Goal: Entertainment & Leisure: Consume media (video, audio)

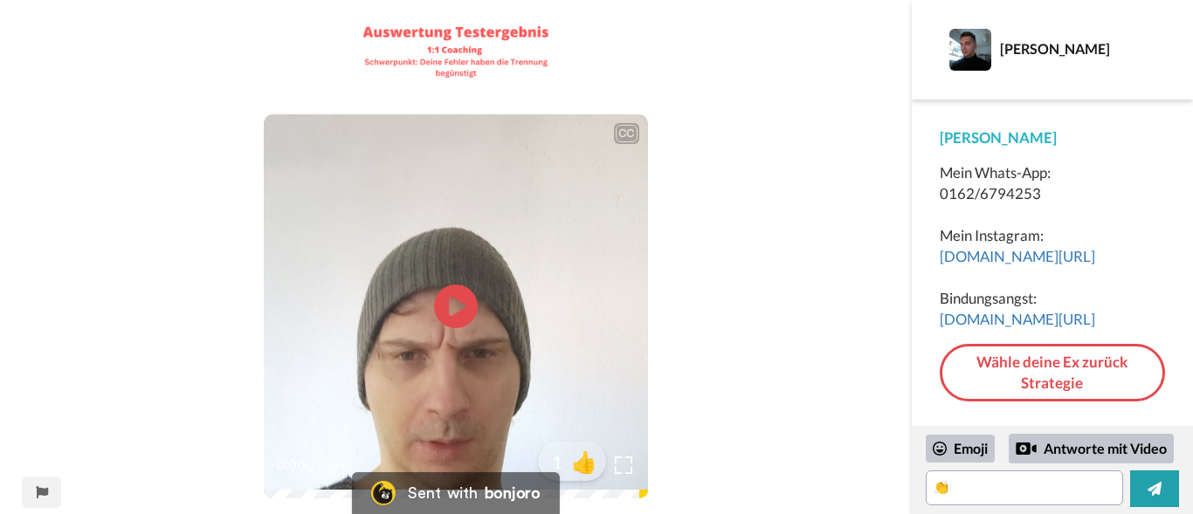
scroll to position [30, 0]
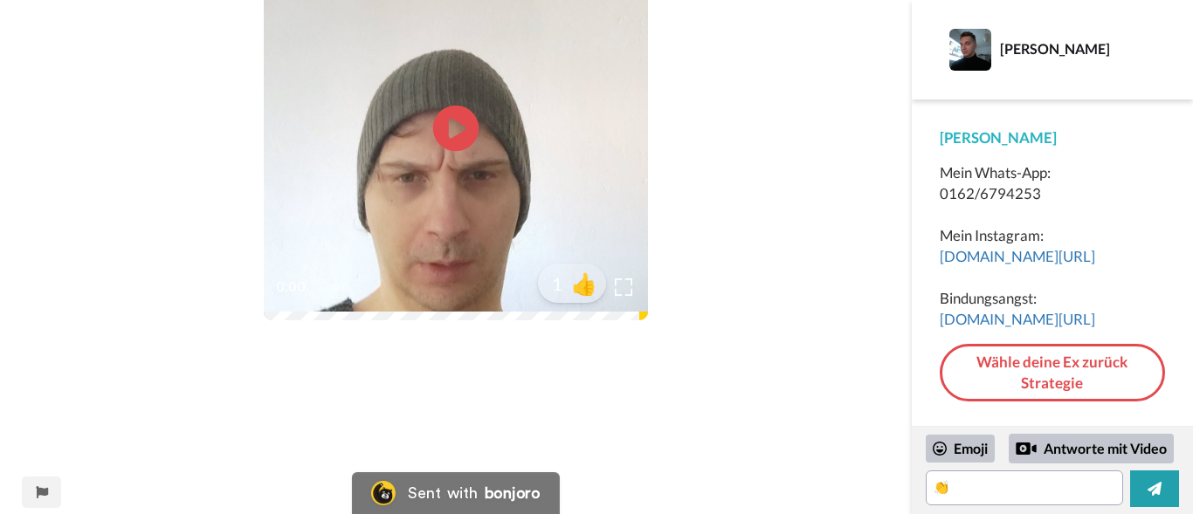
click at [463, 127] on icon "Play/Pause" at bounding box center [456, 128] width 46 height 83
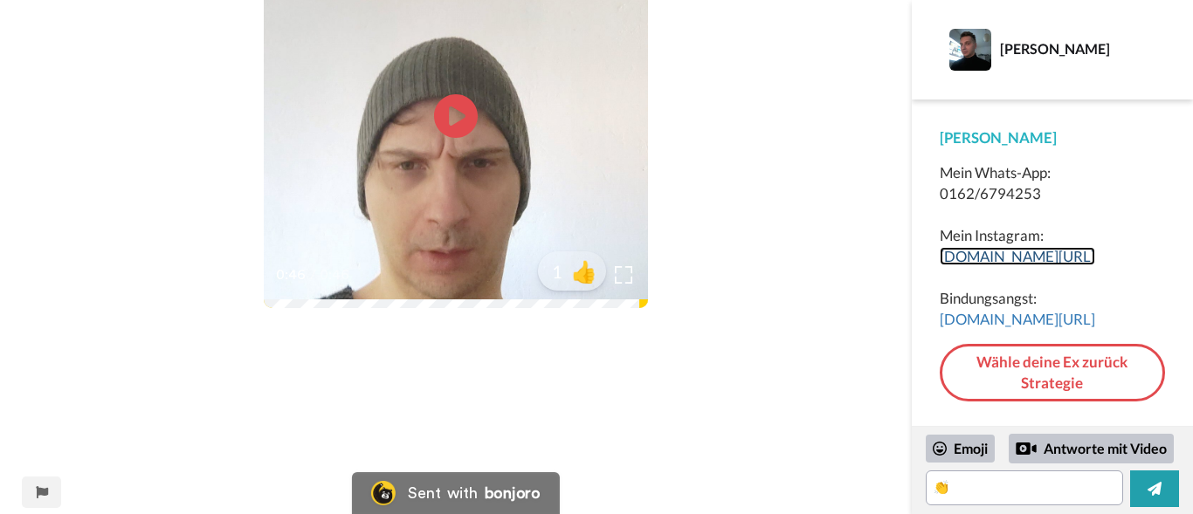
scroll to position [267, 0]
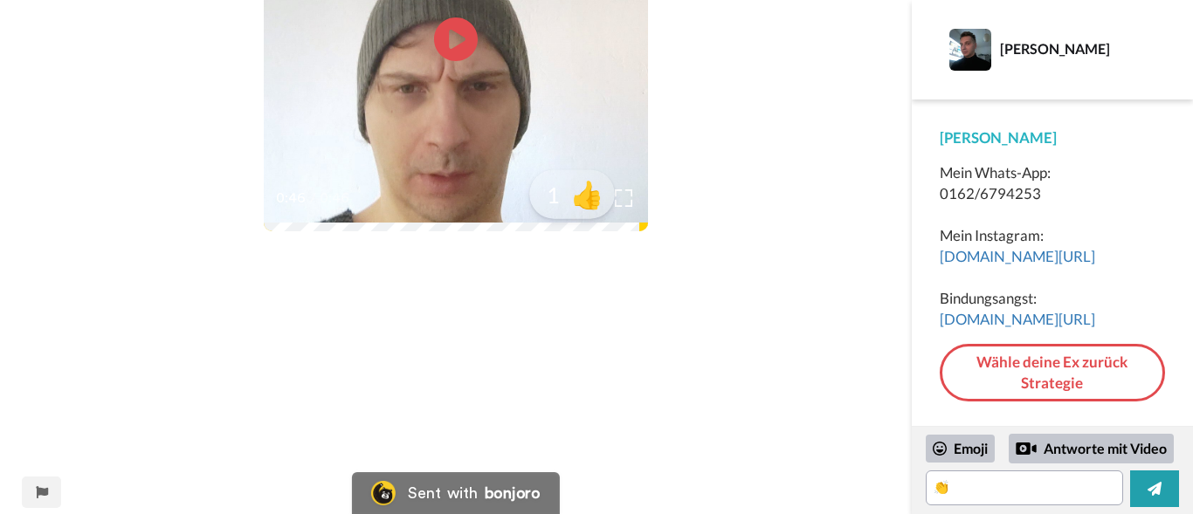
click at [584, 197] on span "👍" at bounding box center [587, 194] width 55 height 35
click at [587, 189] on span "🔥" at bounding box center [587, 194] width 55 height 35
click at [586, 189] on span "😁" at bounding box center [587, 194] width 55 height 35
click at [583, 193] on span "🤩" at bounding box center [587, 194] width 55 height 35
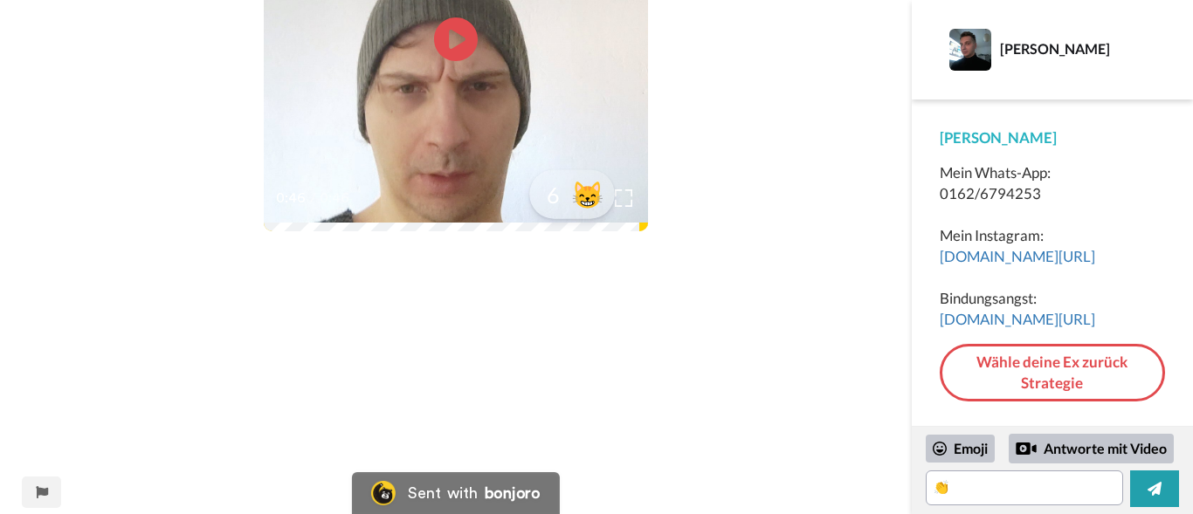
click at [583, 193] on span "😸" at bounding box center [587, 194] width 55 height 35
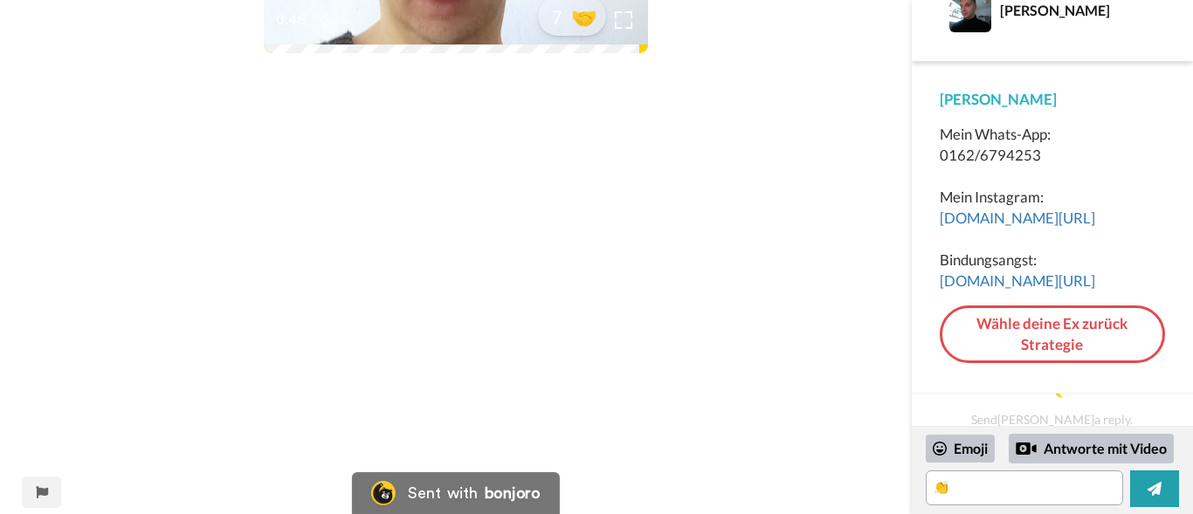
scroll to position [356, 0]
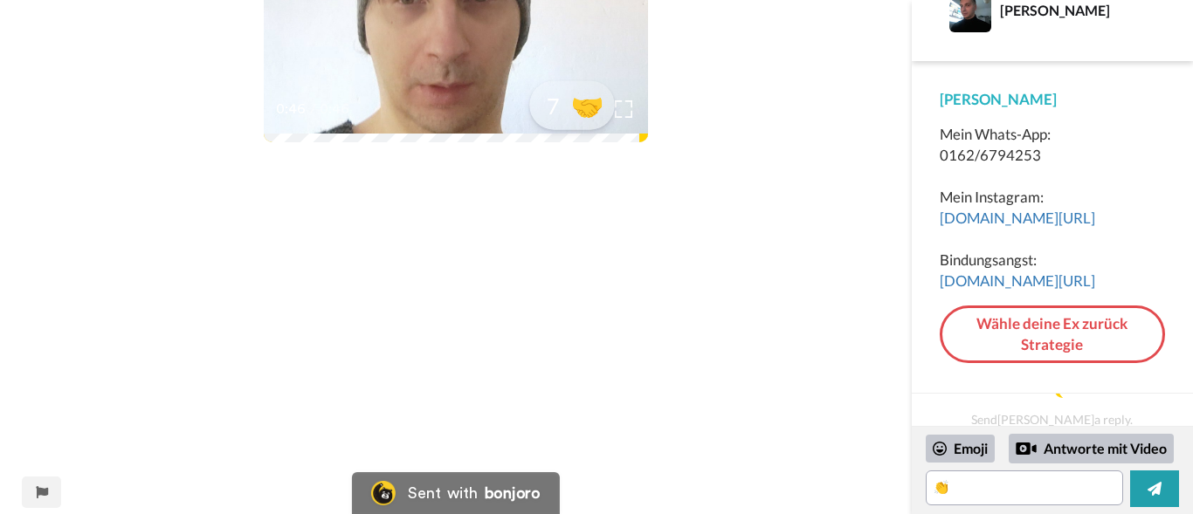
click at [575, 107] on span "🤝" at bounding box center [587, 105] width 55 height 35
click at [575, 107] on span "✅" at bounding box center [587, 105] width 55 height 35
click at [575, 107] on span "👊" at bounding box center [587, 105] width 55 height 35
click at [575, 107] on span "👌" at bounding box center [589, 105] width 55 height 35
click at [1154, 481] on icon at bounding box center [1155, 488] width 14 height 17
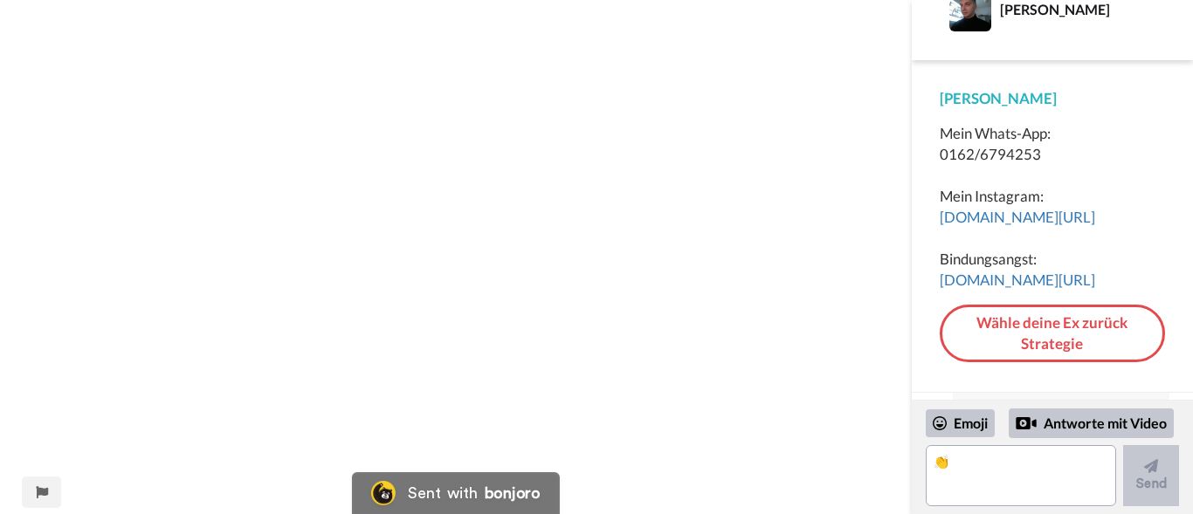
scroll to position [535, 0]
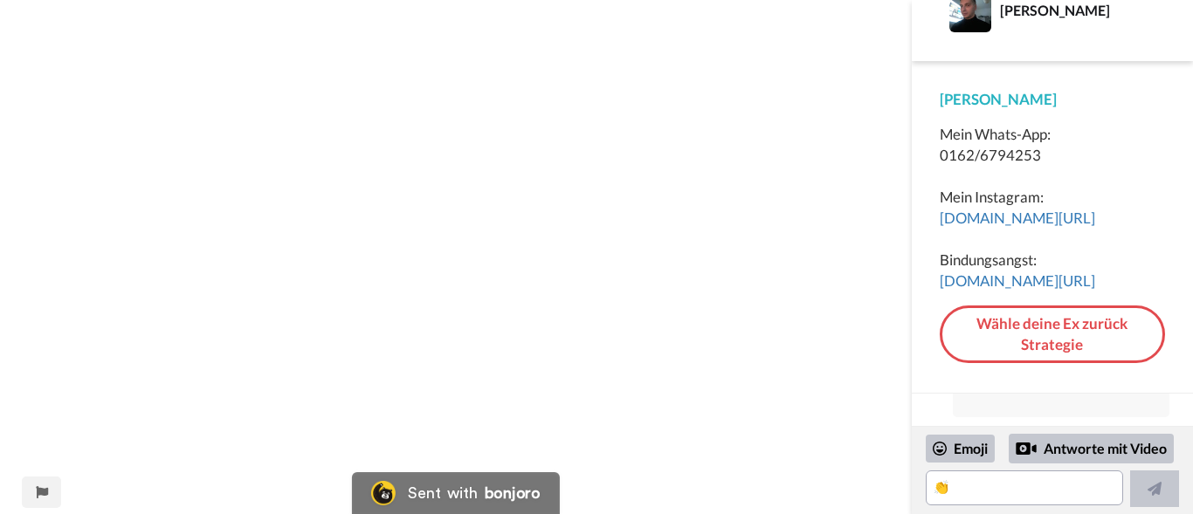
click at [810, 224] on div "CC Play/Pause 0:46 / 0:46 11 🤙" at bounding box center [456, 302] width 912 height 1630
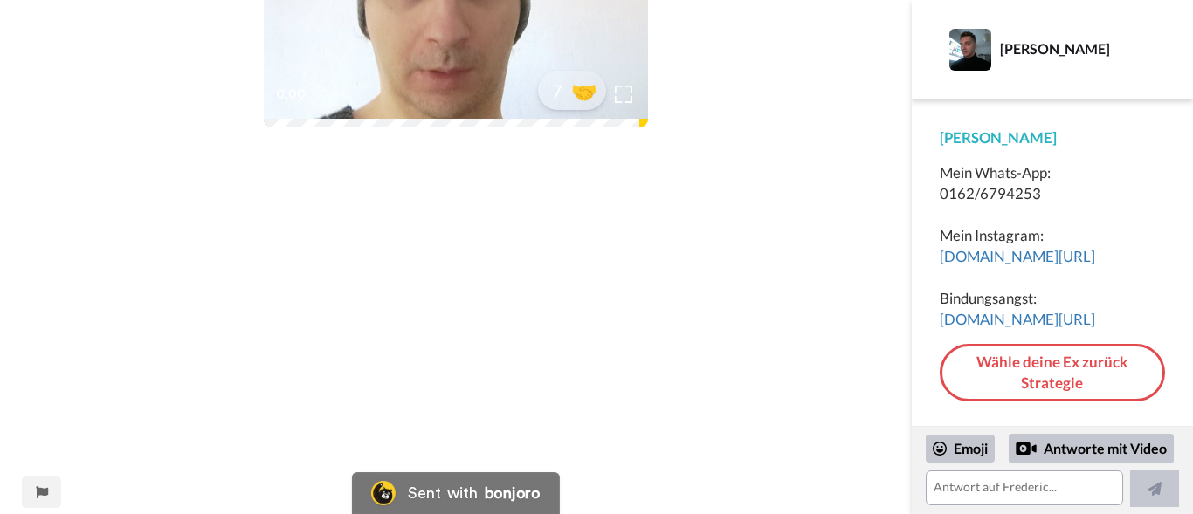
scroll to position [335, 0]
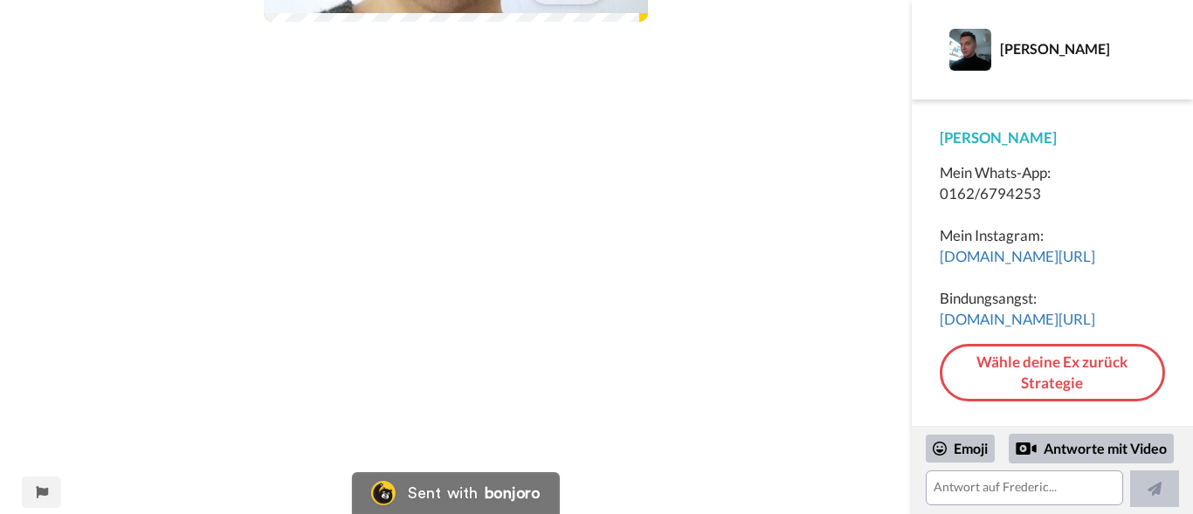
scroll to position [514, 0]
click at [825, 248] on div "CC Play/Pause 0:46 / 0:46 11 🤙" at bounding box center [456, 323] width 912 height 1630
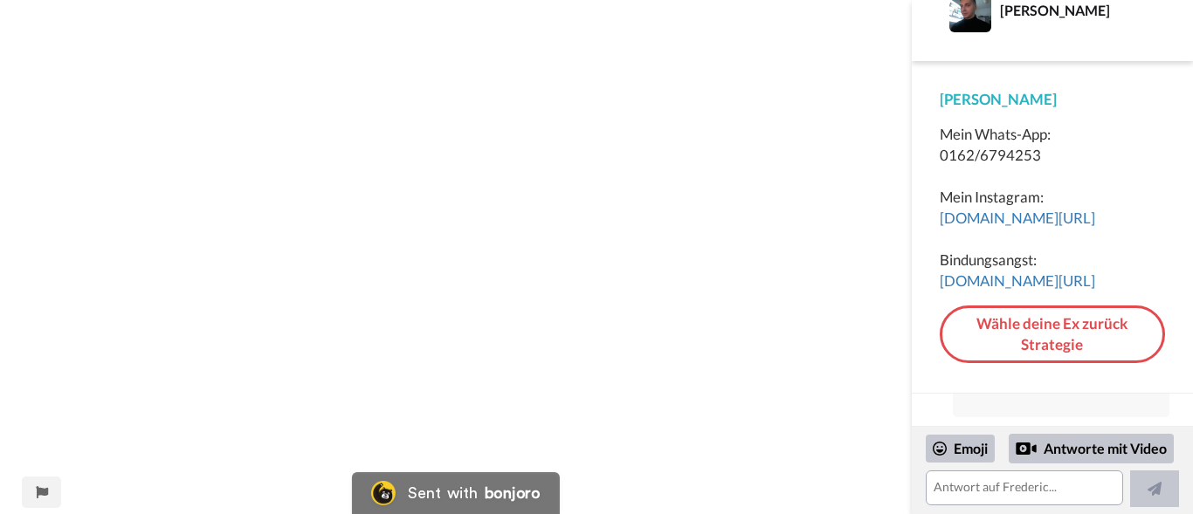
scroll to position [1137, 0]
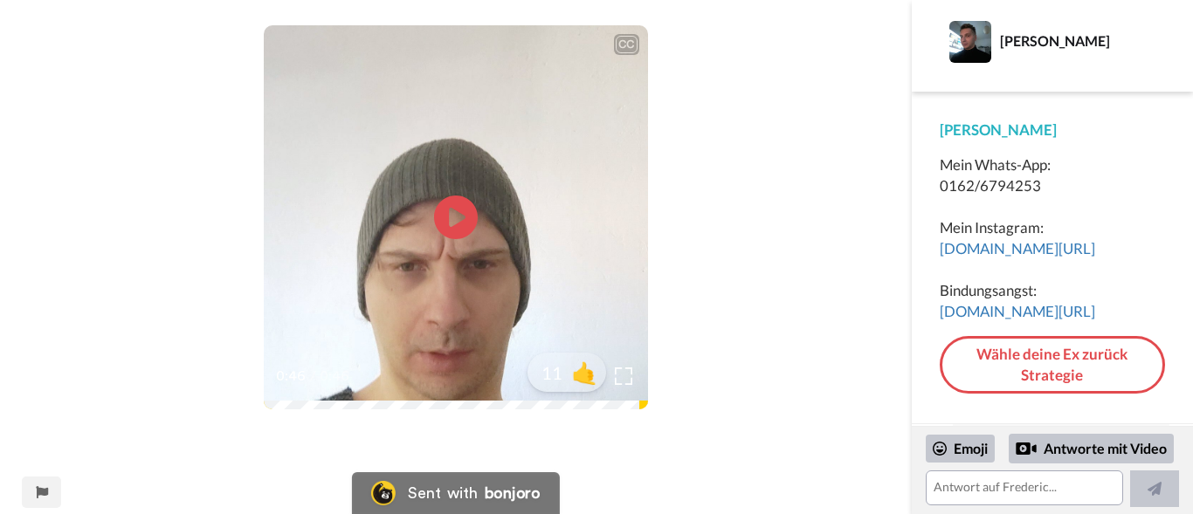
scroll to position [0, 0]
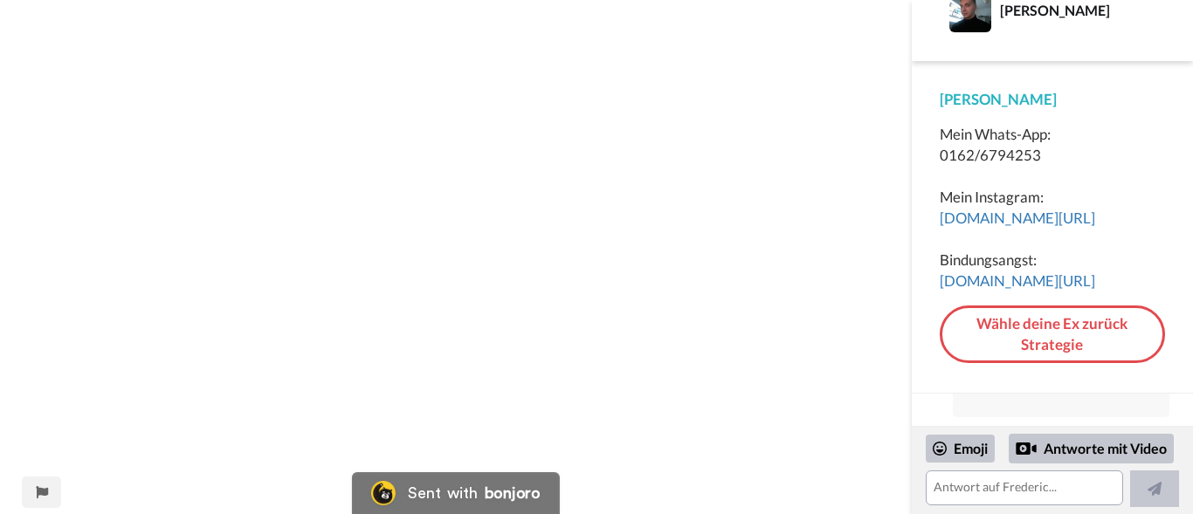
scroll to position [1137, 0]
